Goal: Find contact information: Find contact information

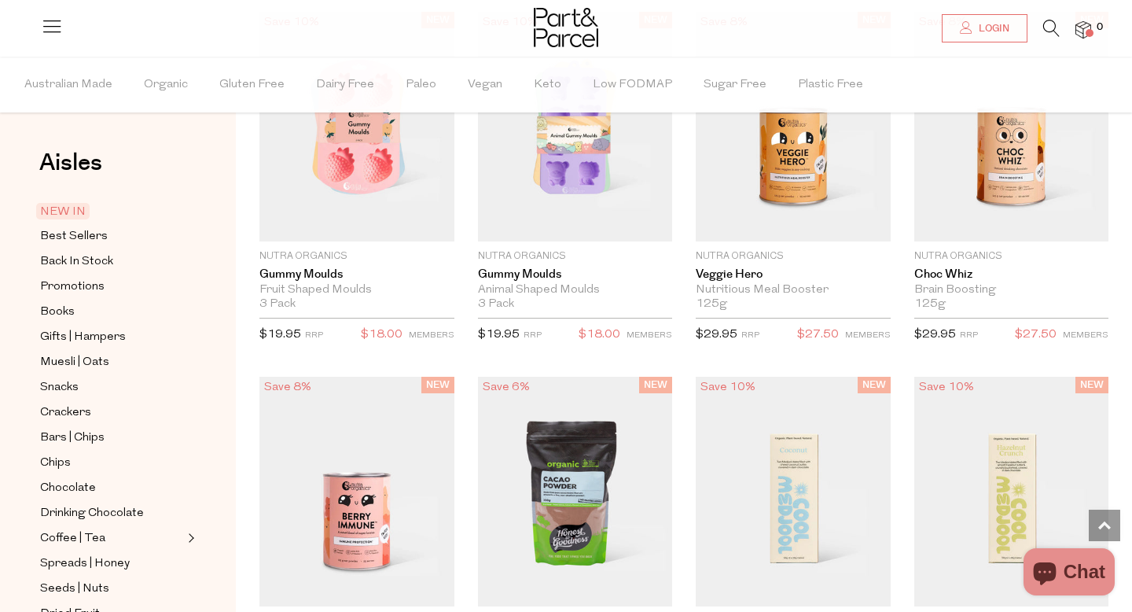
scroll to position [2620, 0]
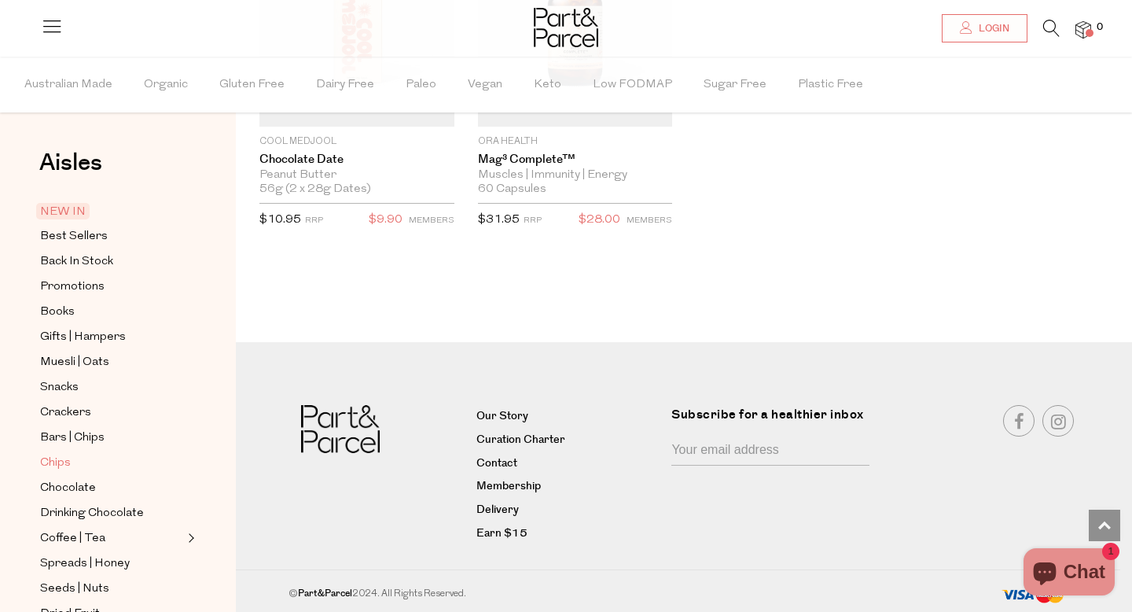
click at [68, 466] on span "Chips" at bounding box center [55, 463] width 31 height 19
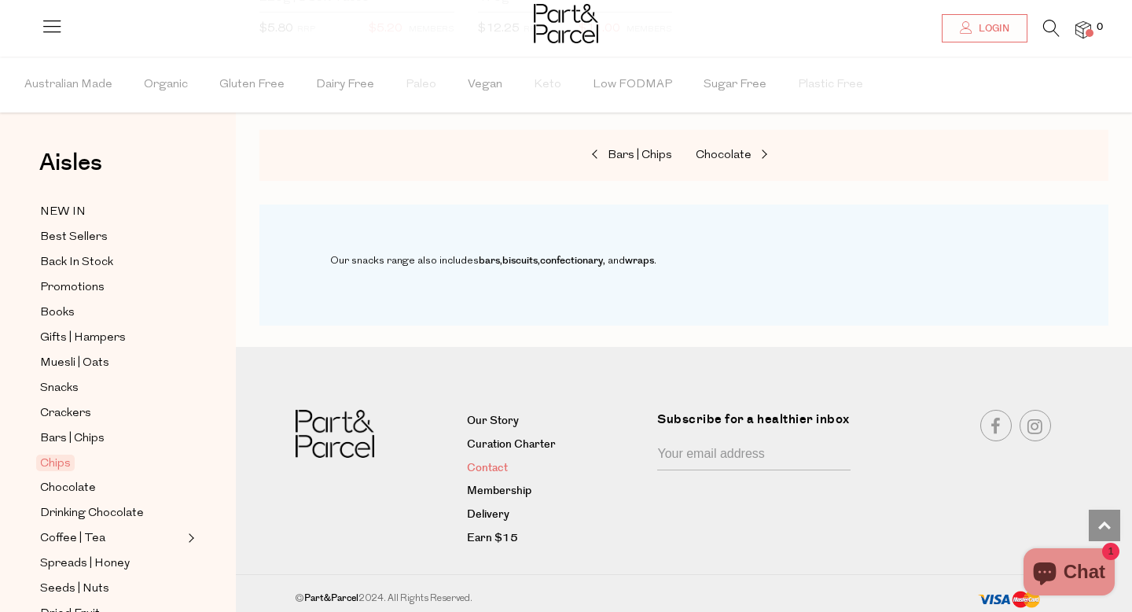
click at [502, 465] on link "Contact" at bounding box center [556, 468] width 179 height 19
